Goal: Task Accomplishment & Management: Manage account settings

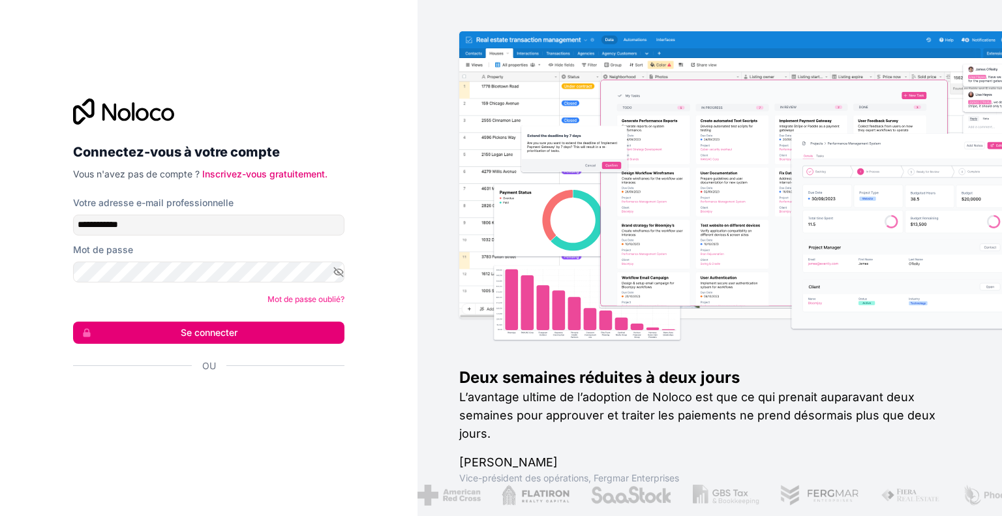
drag, startPoint x: 42, startPoint y: 304, endPoint x: 79, endPoint y: 315, distance: 38.0
click at [44, 304] on div "**********" at bounding box center [209, 258] width 418 height 516
click at [174, 328] on button "Se connecter" at bounding box center [208, 333] width 271 height 22
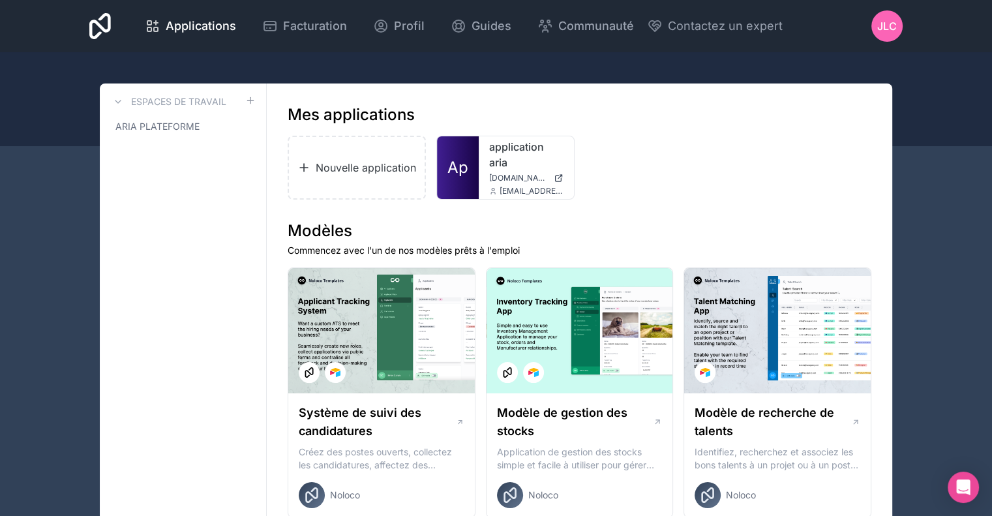
click at [322, 22] on font "Facturation" at bounding box center [315, 26] width 64 height 14
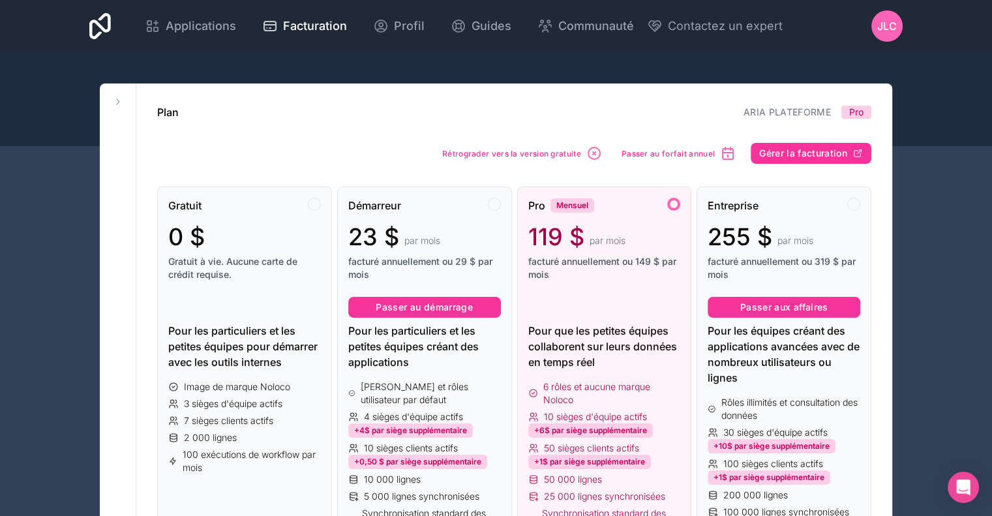
click at [887, 27] on font "JLC" at bounding box center [888, 26] width 20 height 13
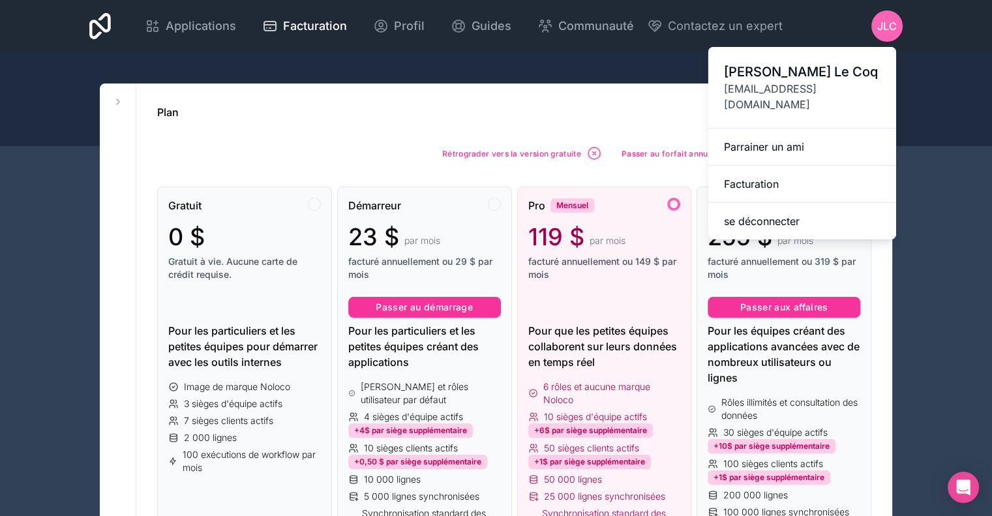
click at [763, 177] on font "Facturation" at bounding box center [751, 183] width 55 height 13
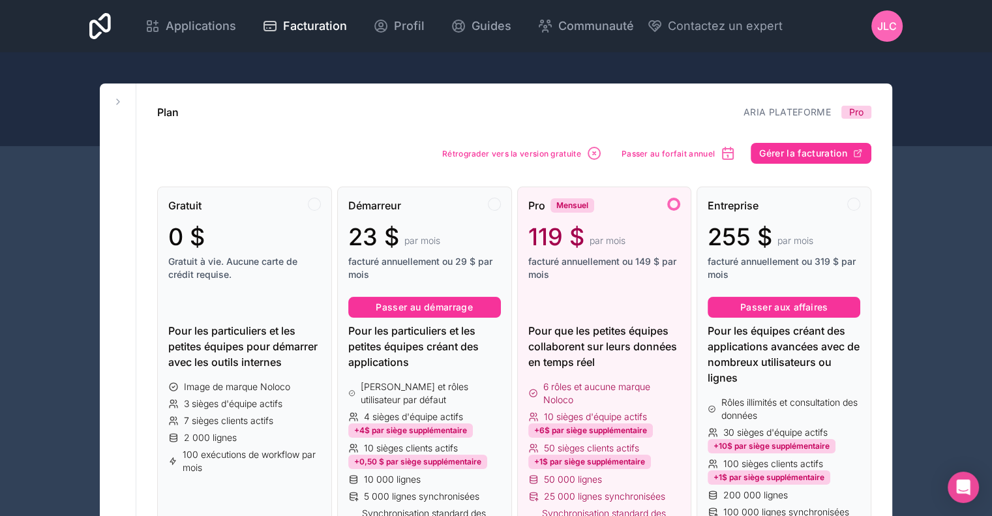
click at [788, 144] on button "Gérer la facturation" at bounding box center [811, 153] width 121 height 21
